Goal: Transaction & Acquisition: Purchase product/service

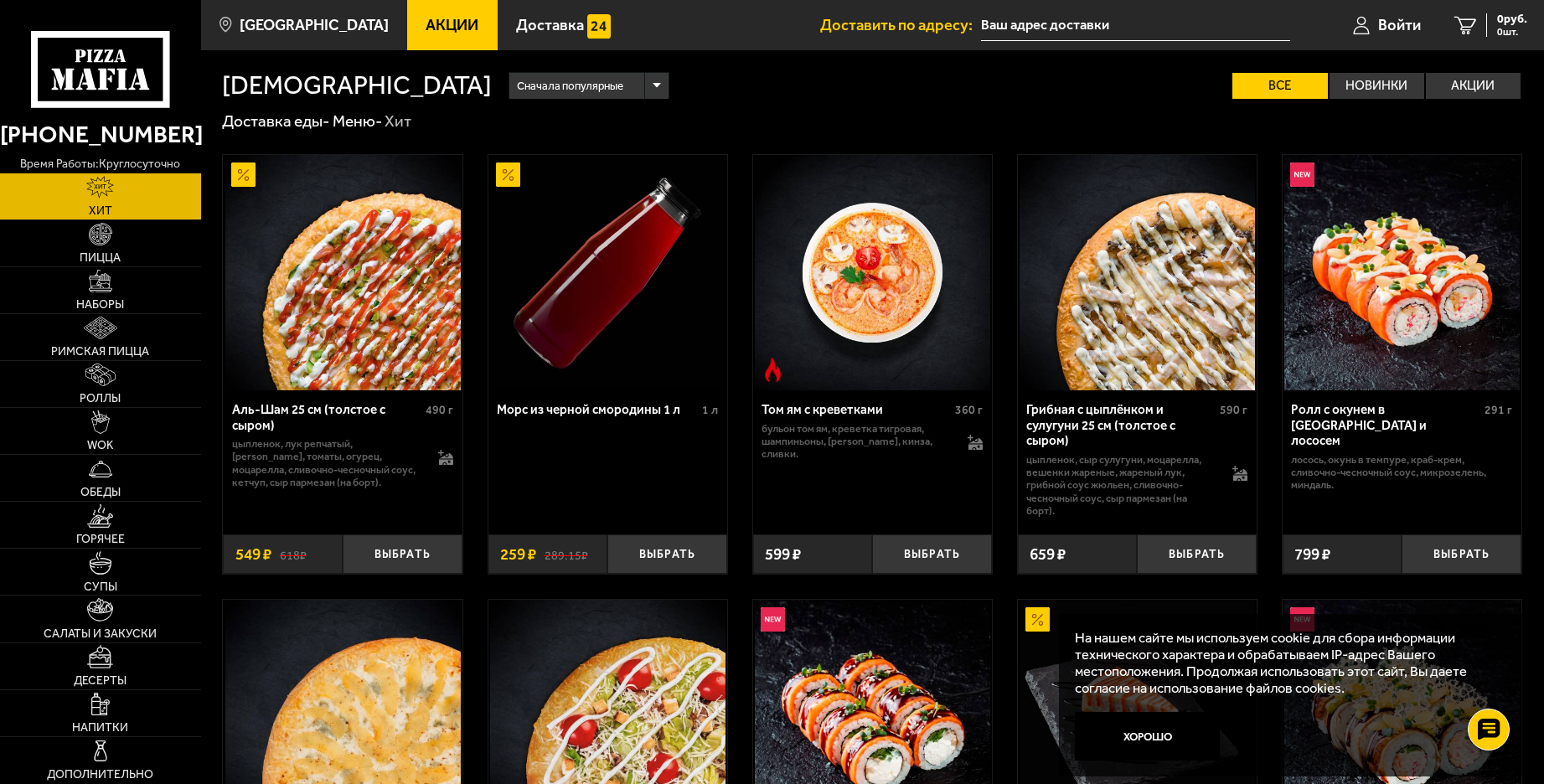
click at [1057, 21] on input "text" at bounding box center [1135, 25] width 310 height 31
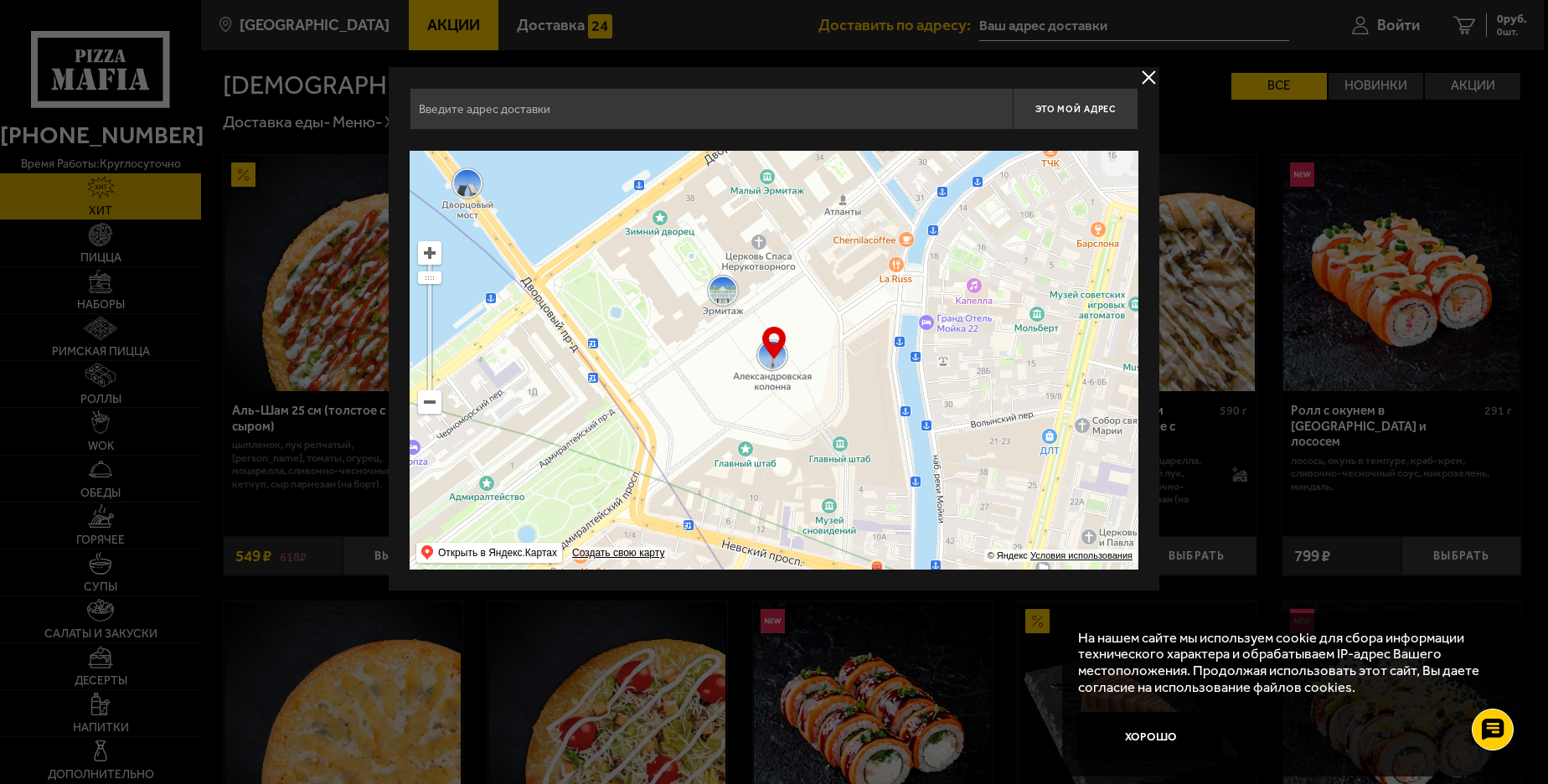
click at [863, 104] on input "text" at bounding box center [712, 109] width 603 height 42
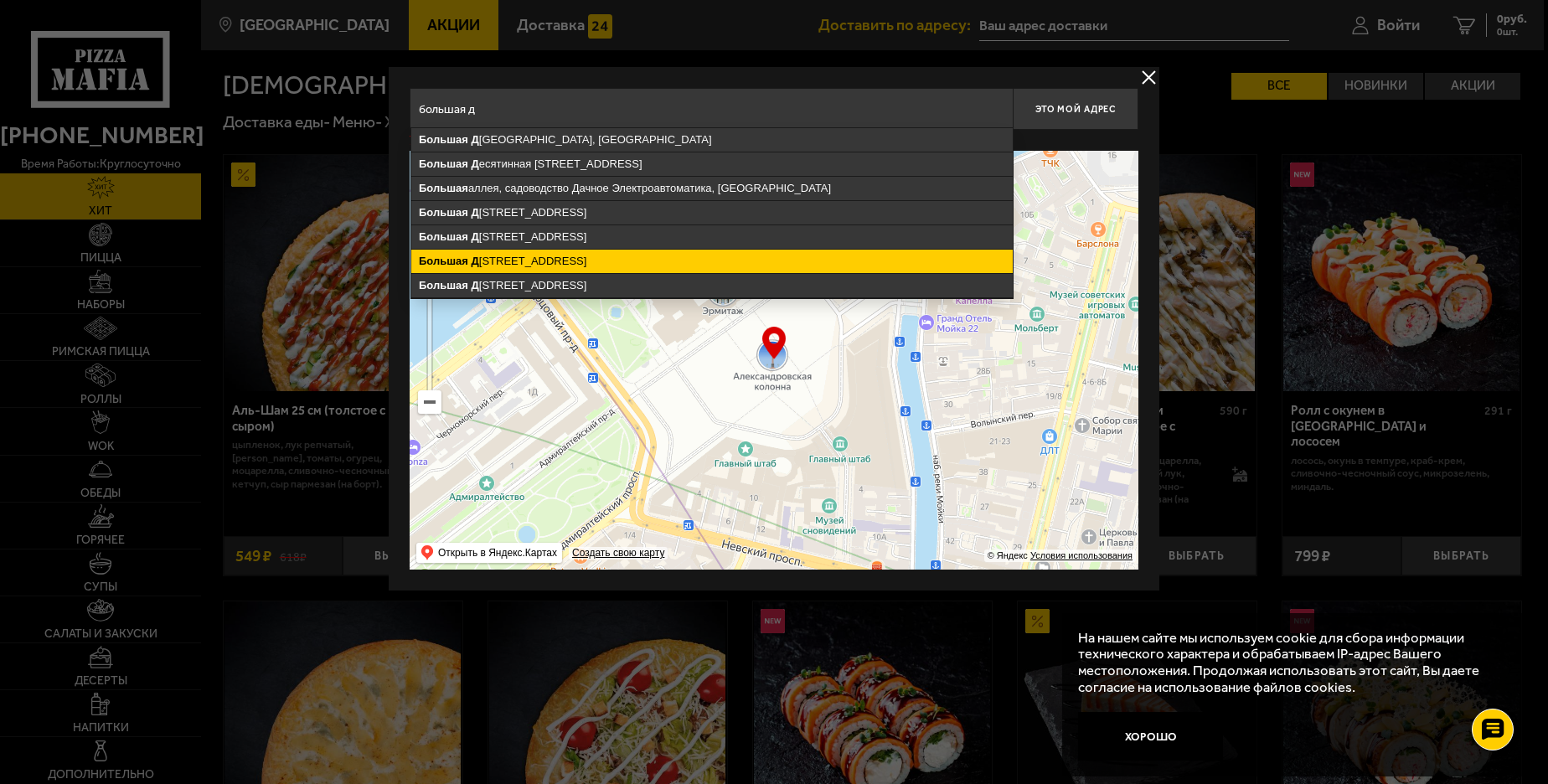
click at [668, 257] on ymaps "Большая Д есятинная улица, 20Б, Санкт-Петербург" at bounding box center [712, 261] width 601 height 23
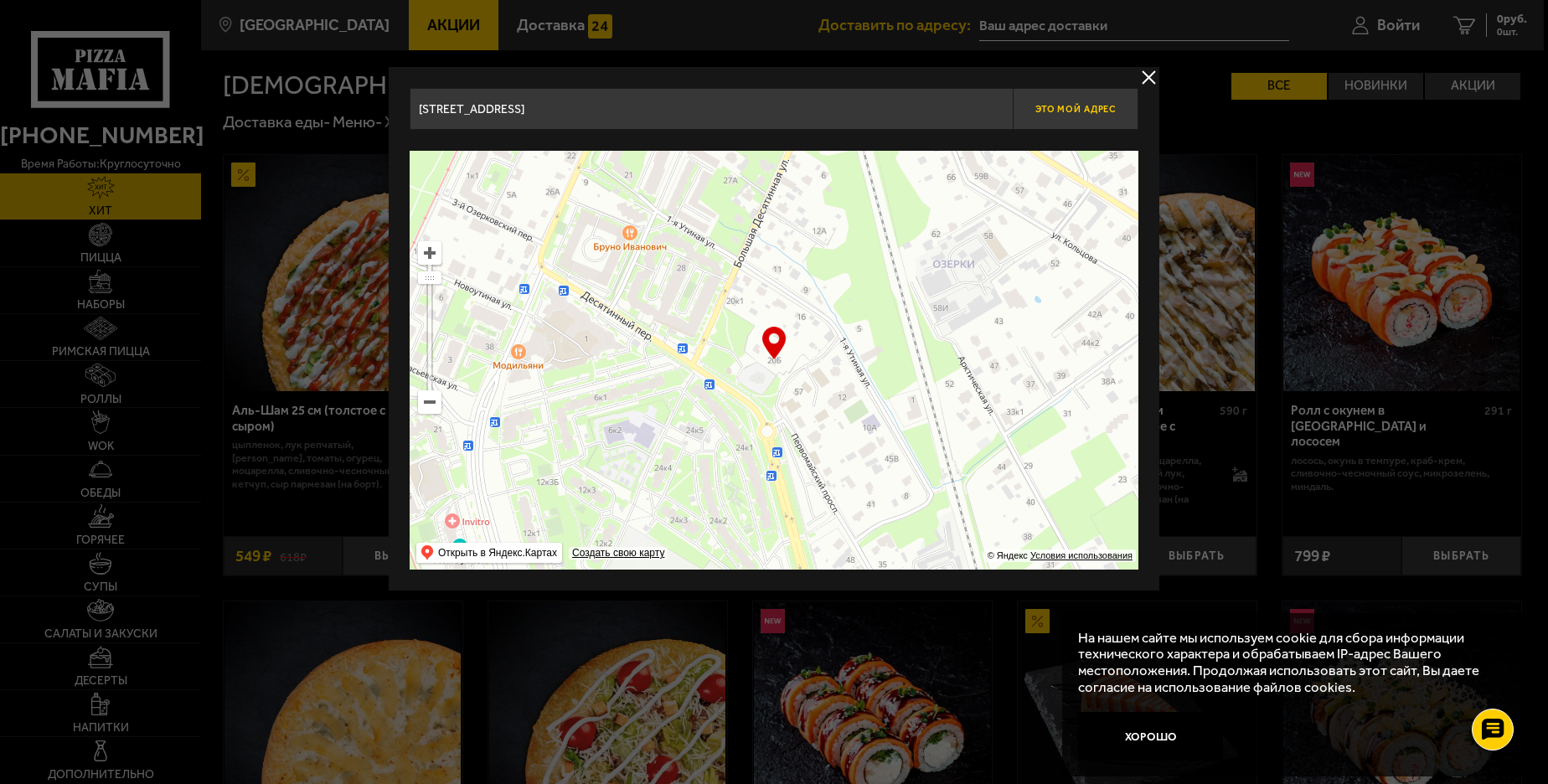
click at [1051, 98] on button "Это мой адрес" at bounding box center [1076, 109] width 126 height 42
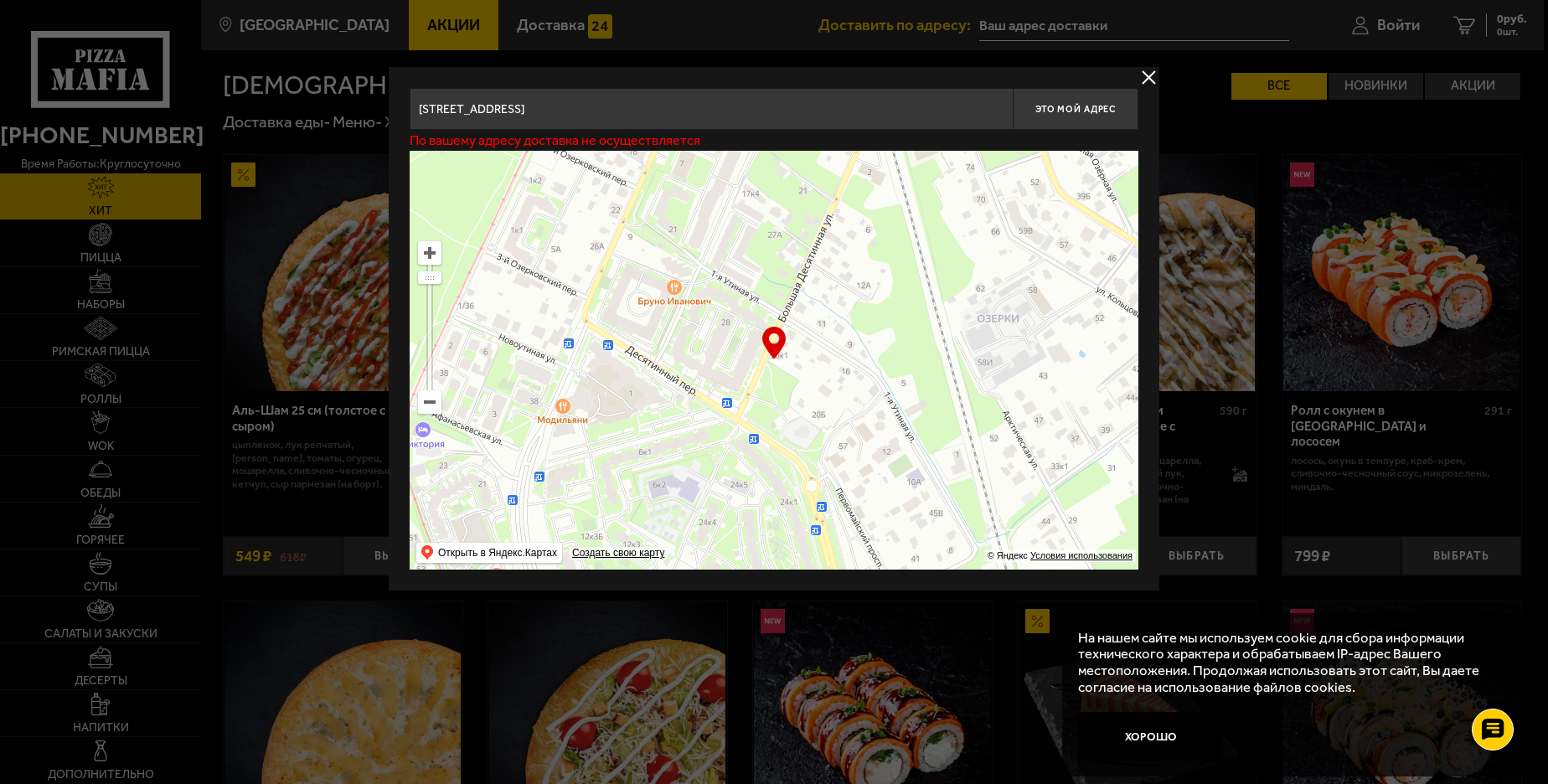
drag, startPoint x: 798, startPoint y: 307, endPoint x: 840, endPoint y: 361, distance: 68.4
click at [840, 361] on ymaps at bounding box center [774, 360] width 729 height 419
type input "Большая Десятинная улица, 20к1"
click at [1079, 102] on button "Это мой адрес" at bounding box center [1076, 109] width 126 height 42
click at [1145, 81] on button "delivery type" at bounding box center [1149, 77] width 21 height 21
